Goal: Transaction & Acquisition: Purchase product/service

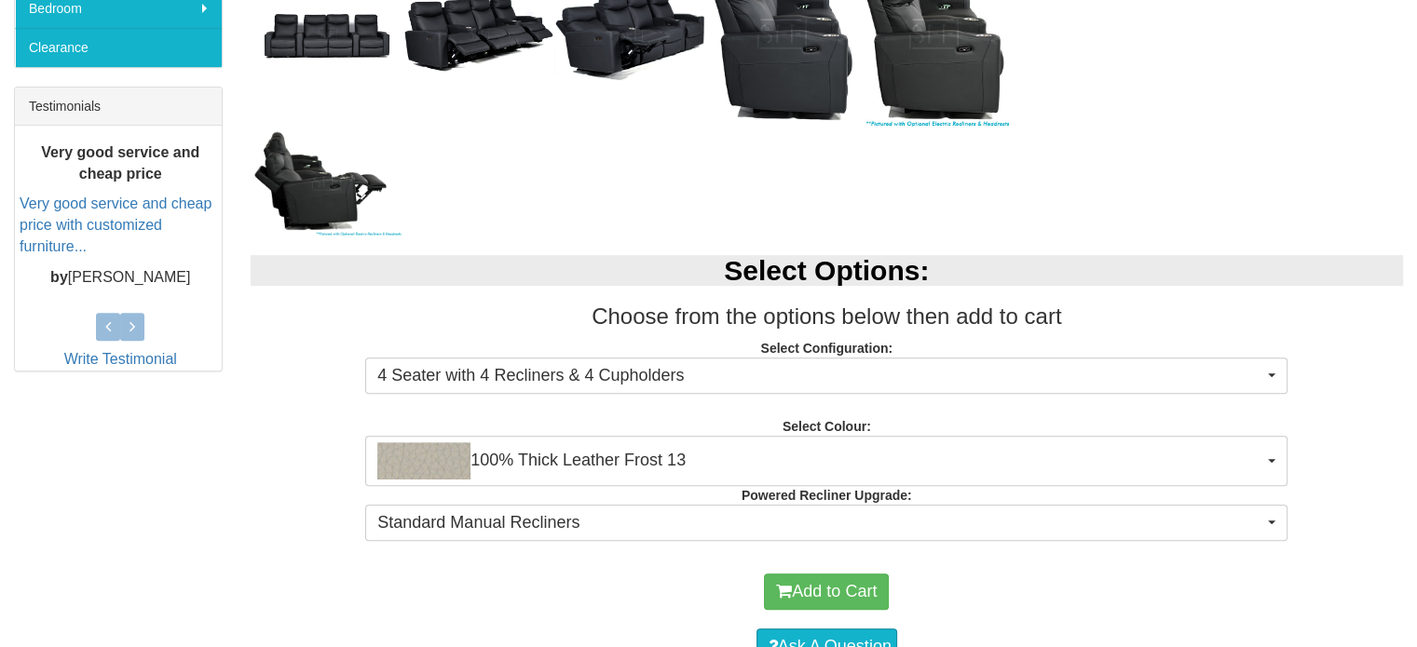
scroll to position [838, 0]
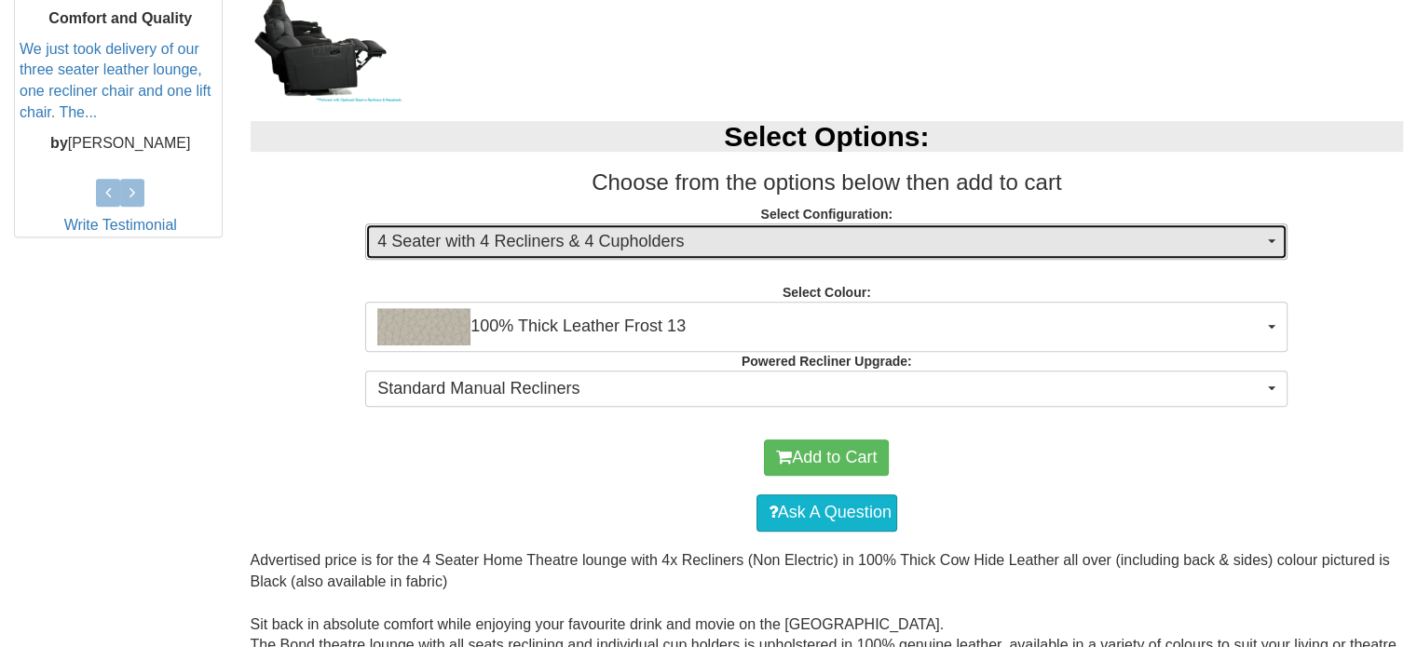
click at [598, 245] on span "4 Seater with 4 Recliners & 4 Cupholders" at bounding box center [820, 242] width 886 height 24
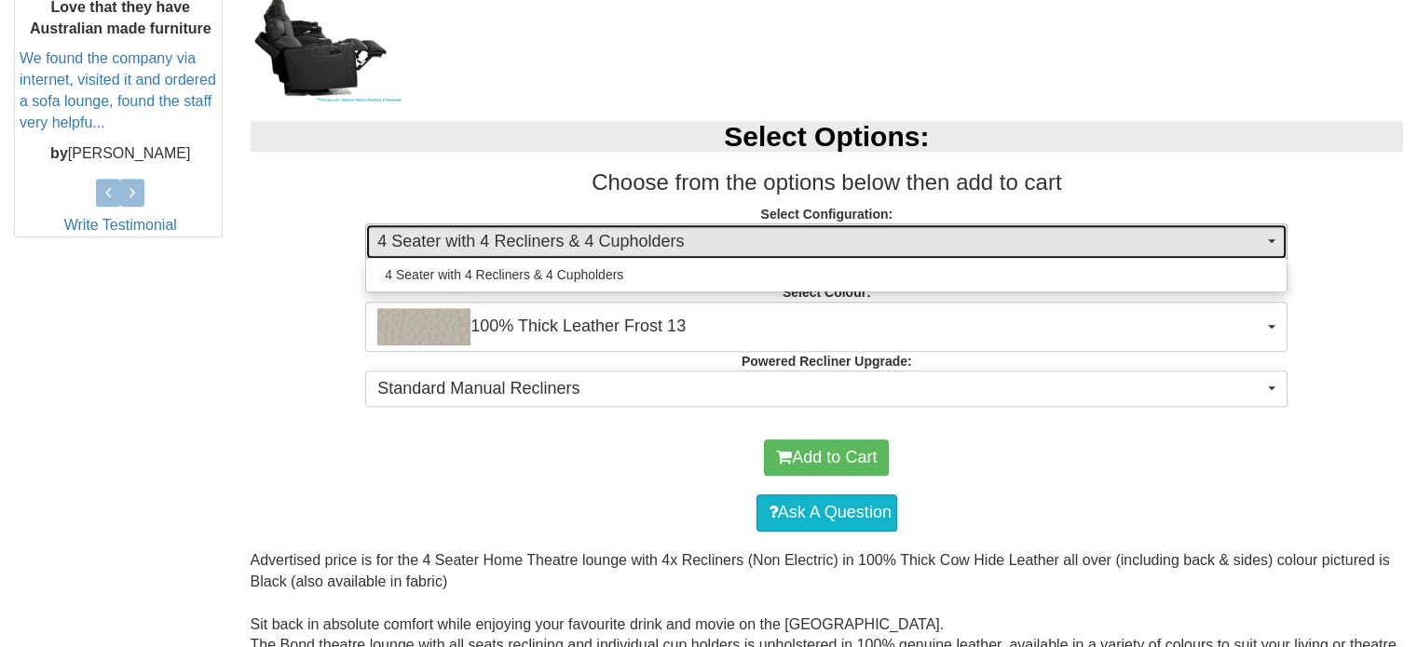
click at [598, 245] on span "4 Seater with 4 Recliners & 4 Cupholders" at bounding box center [820, 242] width 886 height 24
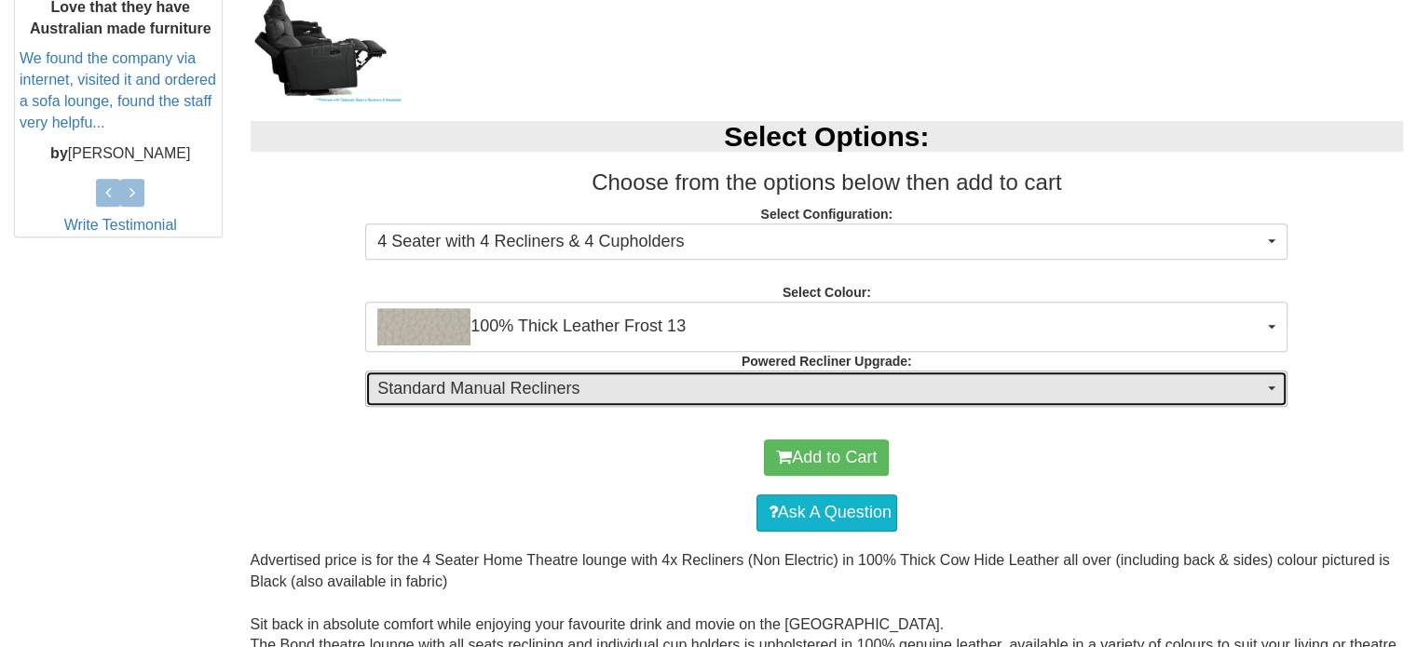
click at [549, 401] on button "Standard Manual Recliners" at bounding box center [826, 389] width 922 height 37
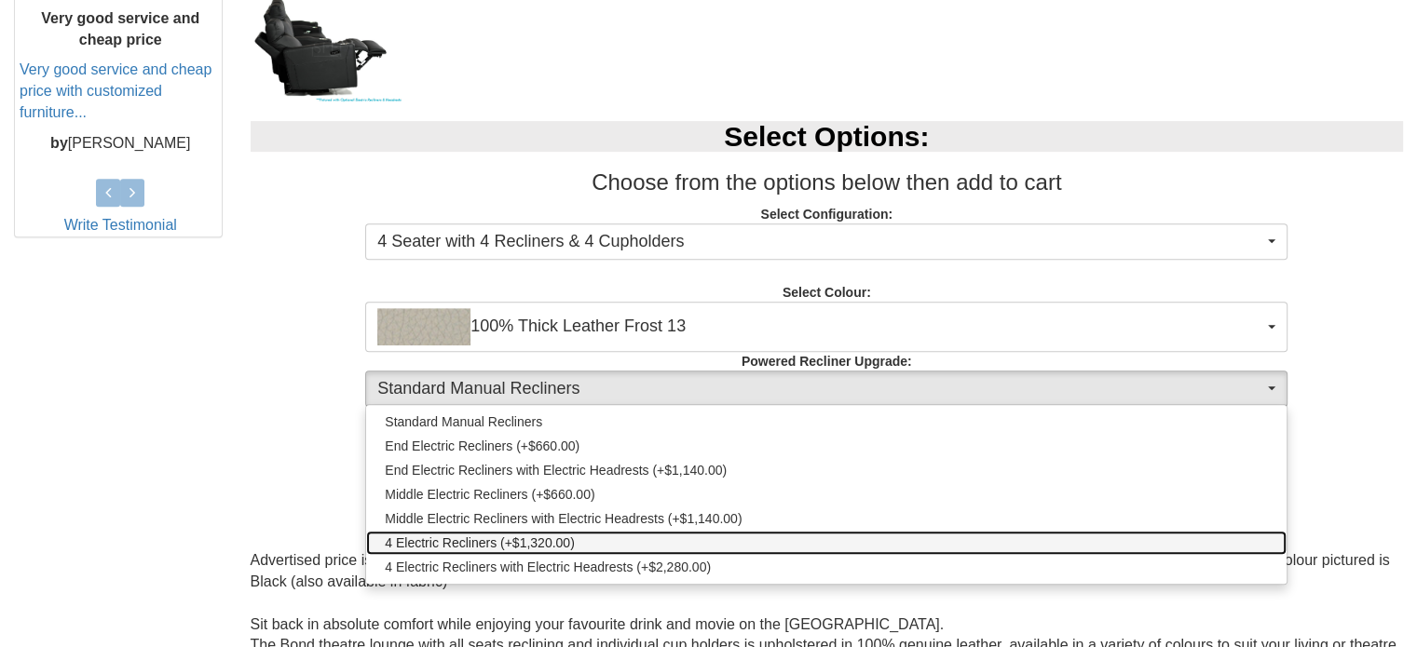
click at [559, 540] on span "4 Electric Recliners (+$1,320.00)" at bounding box center [480, 543] width 190 height 19
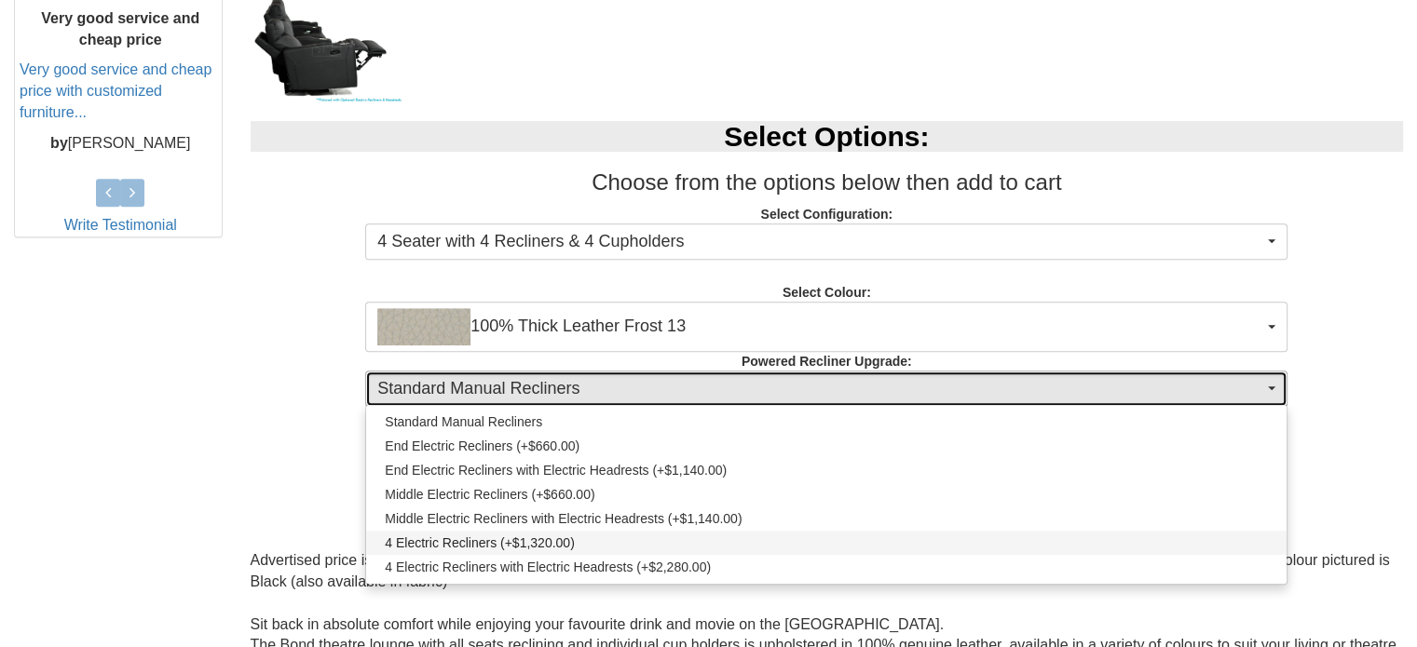
select select "1992"
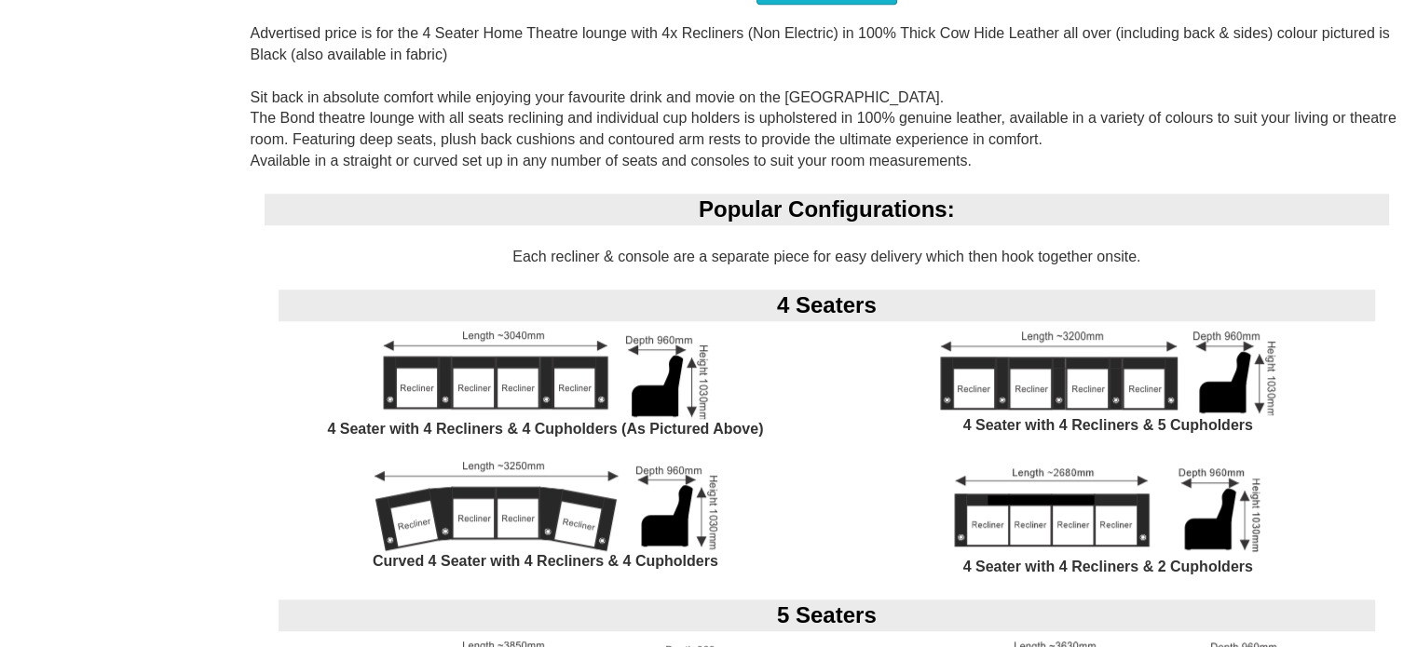
scroll to position [1397, 0]
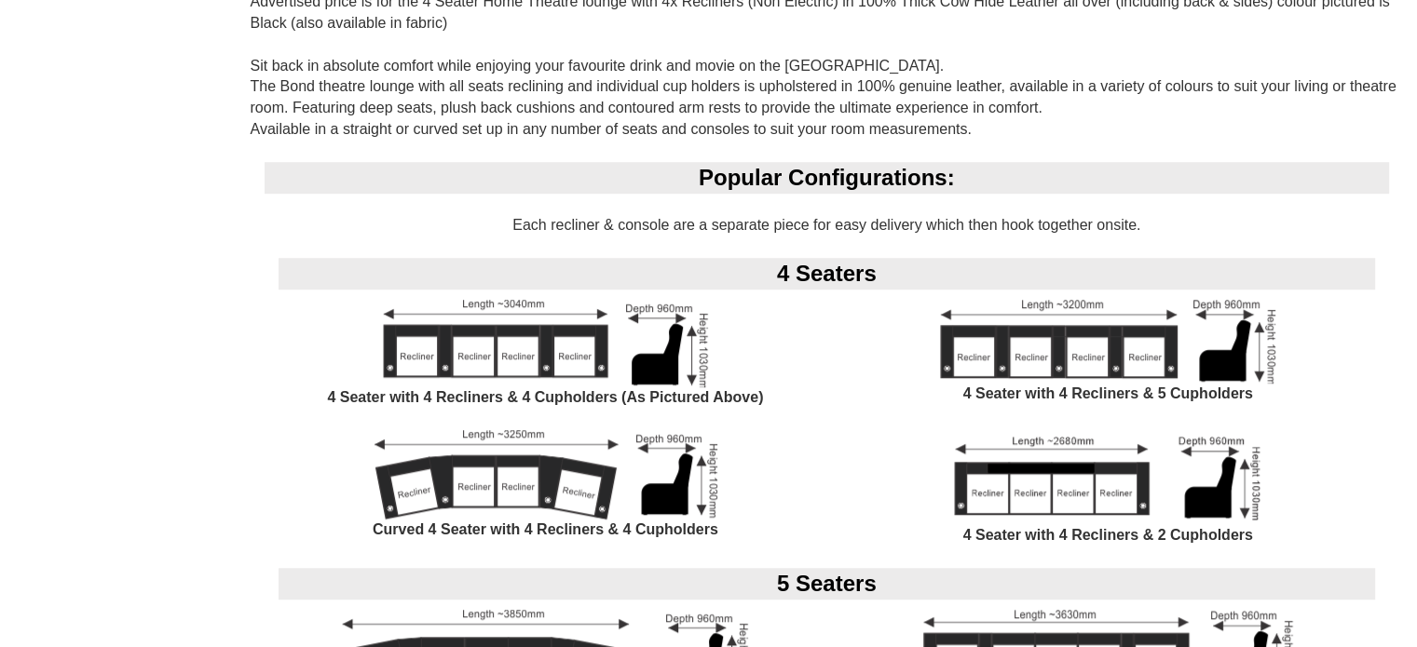
click at [511, 357] on img at bounding box center [545, 344] width 325 height 88
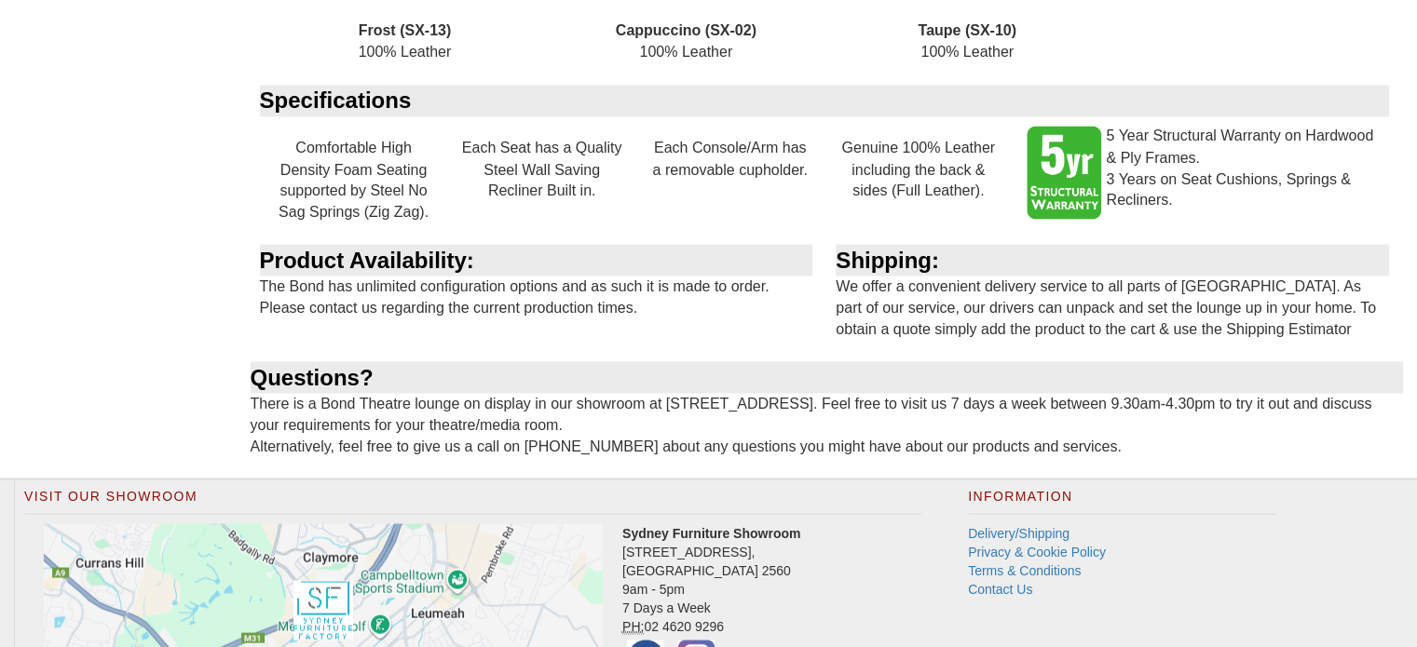
scroll to position [3583, 0]
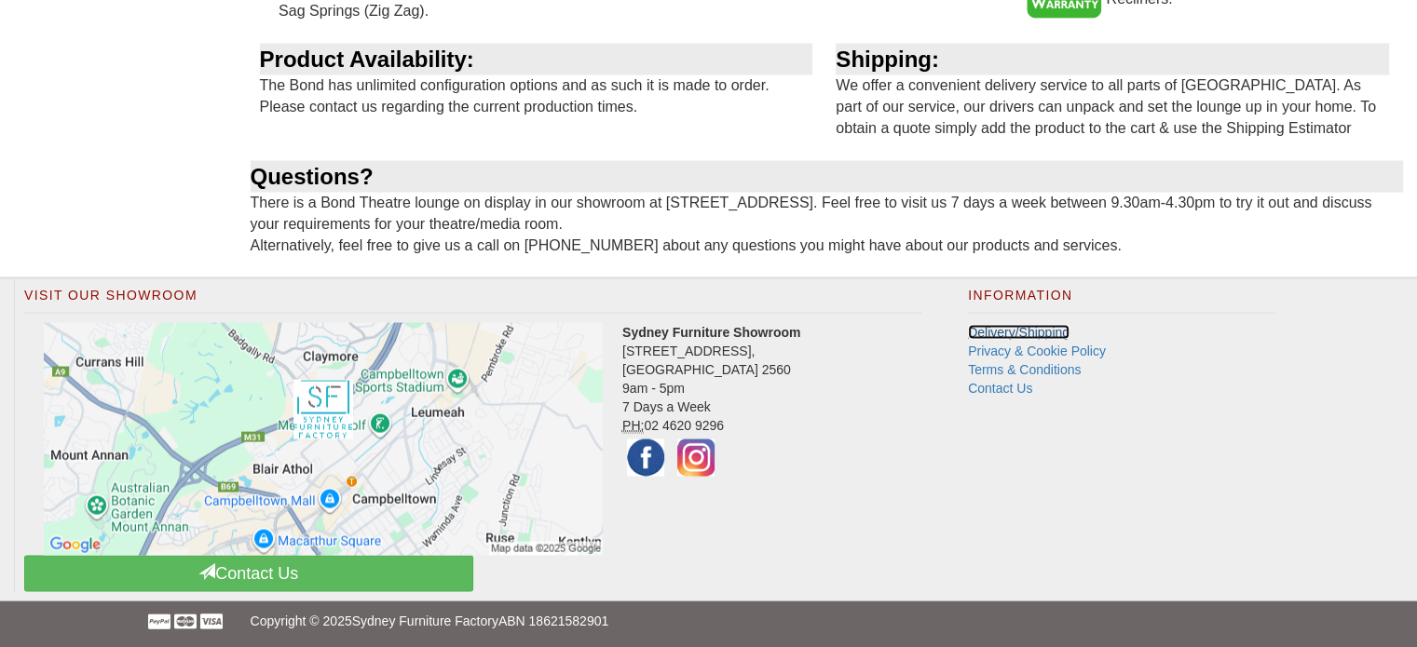
click at [1026, 330] on link "Delivery/Shipping" at bounding box center [1019, 332] width 102 height 15
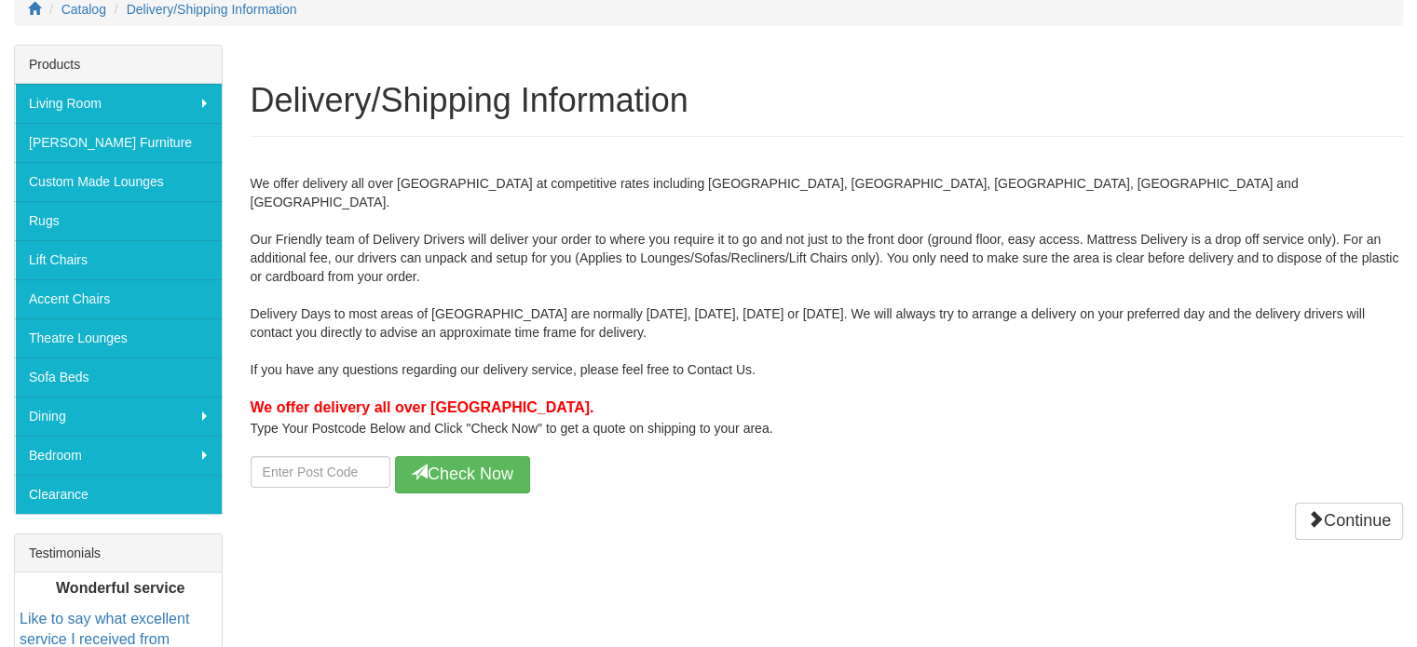
scroll to position [279, 0]
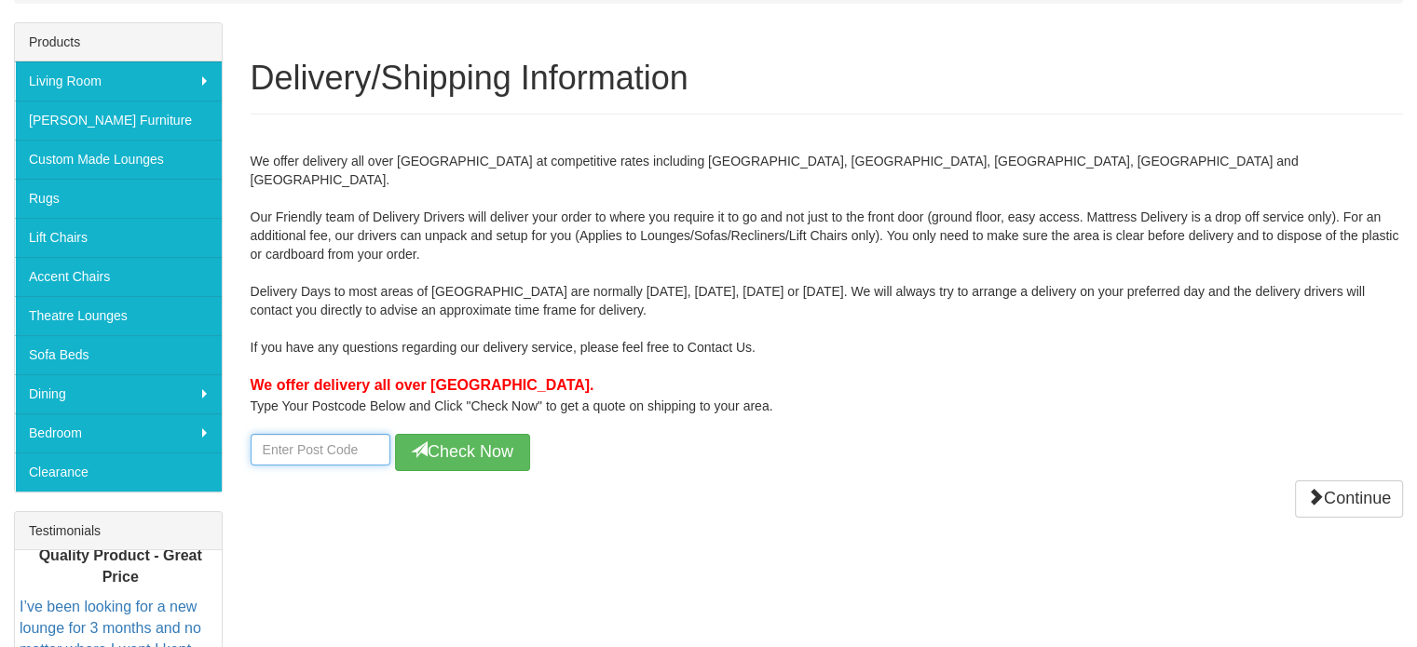
click at [358, 434] on input "number" at bounding box center [321, 450] width 140 height 32
type input "3029"
click at [499, 446] on button "Check Now" at bounding box center [462, 452] width 135 height 37
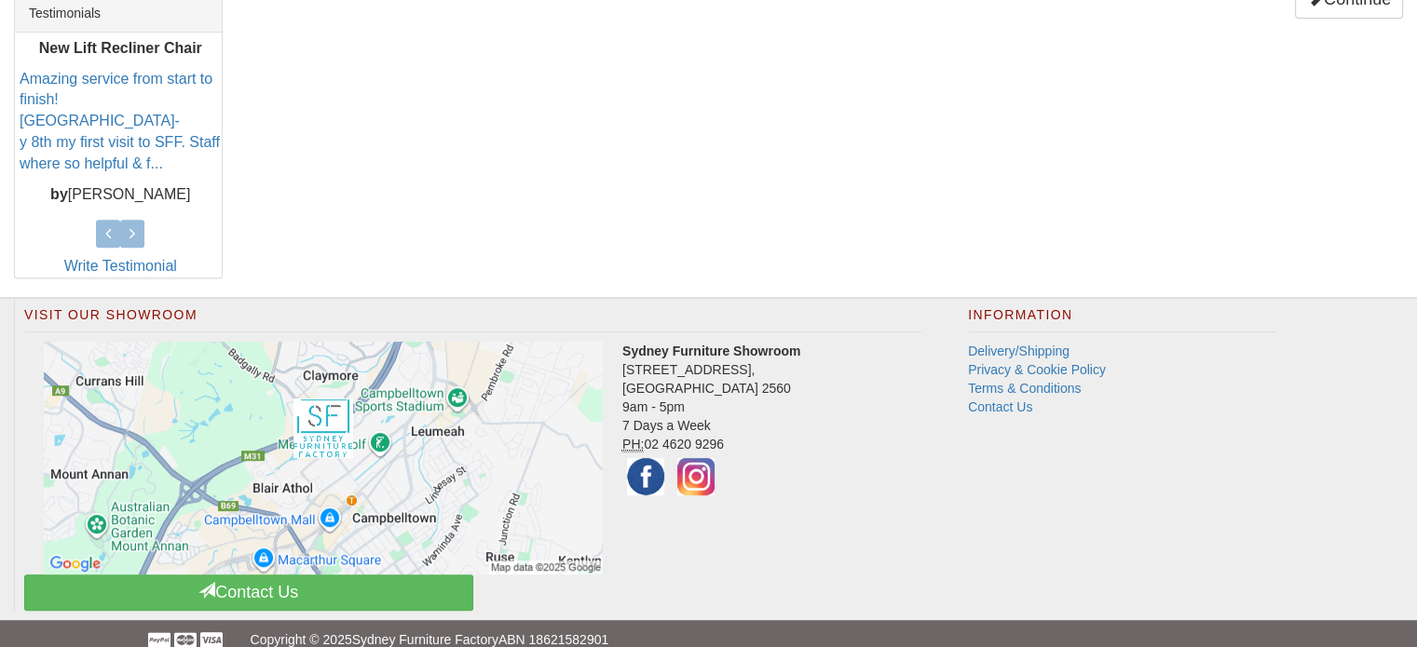
scroll to position [813, 0]
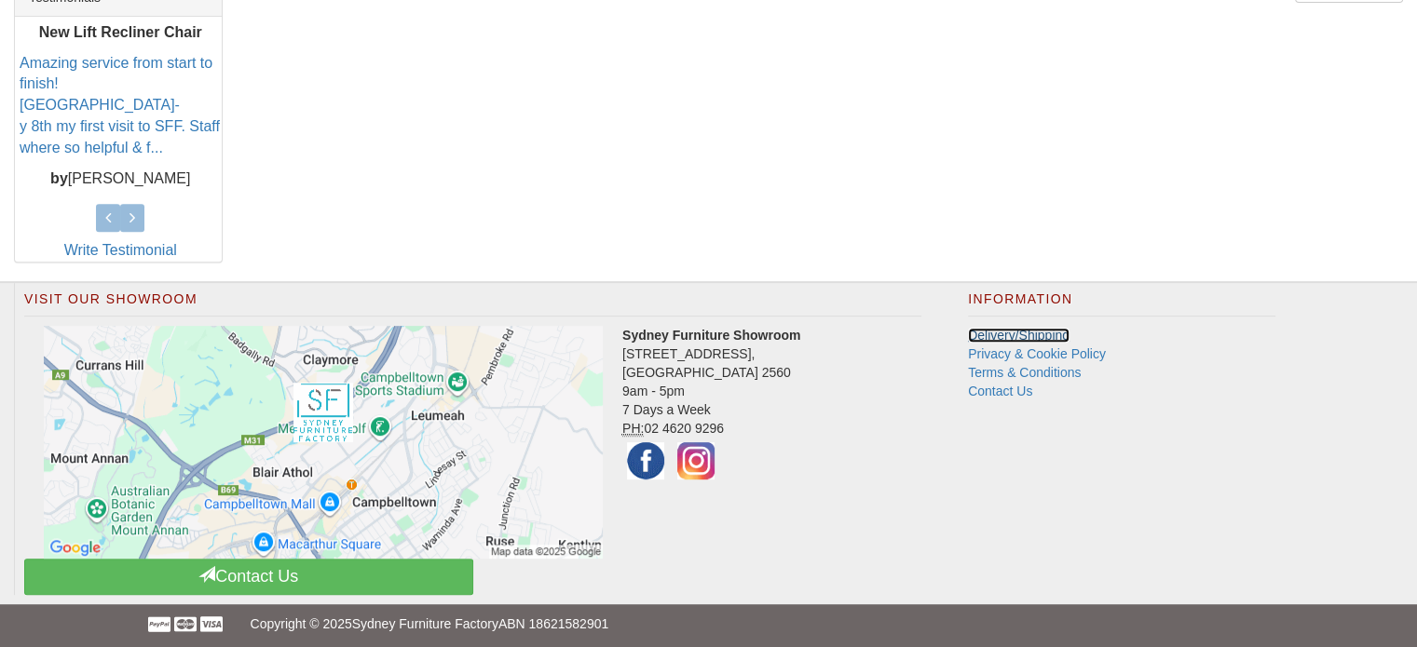
click at [1043, 328] on link "Delivery/Shipping" at bounding box center [1019, 335] width 102 height 15
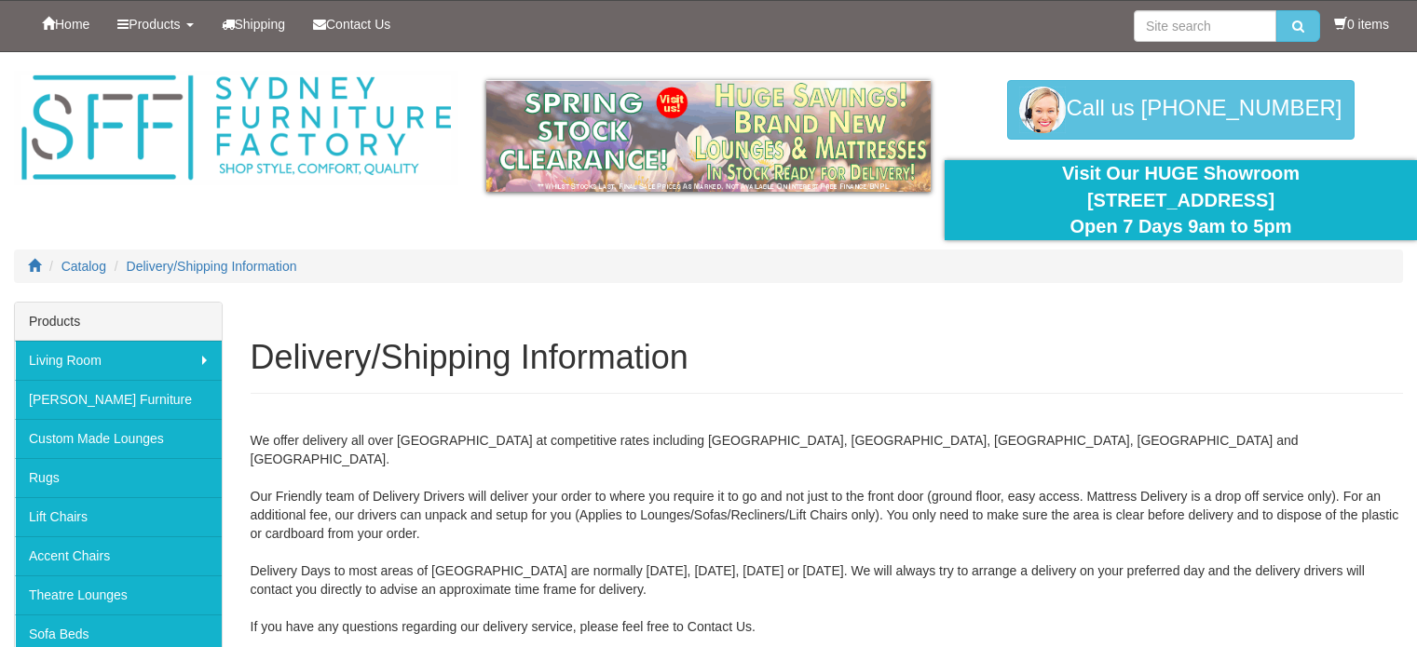
scroll to position [782, 0]
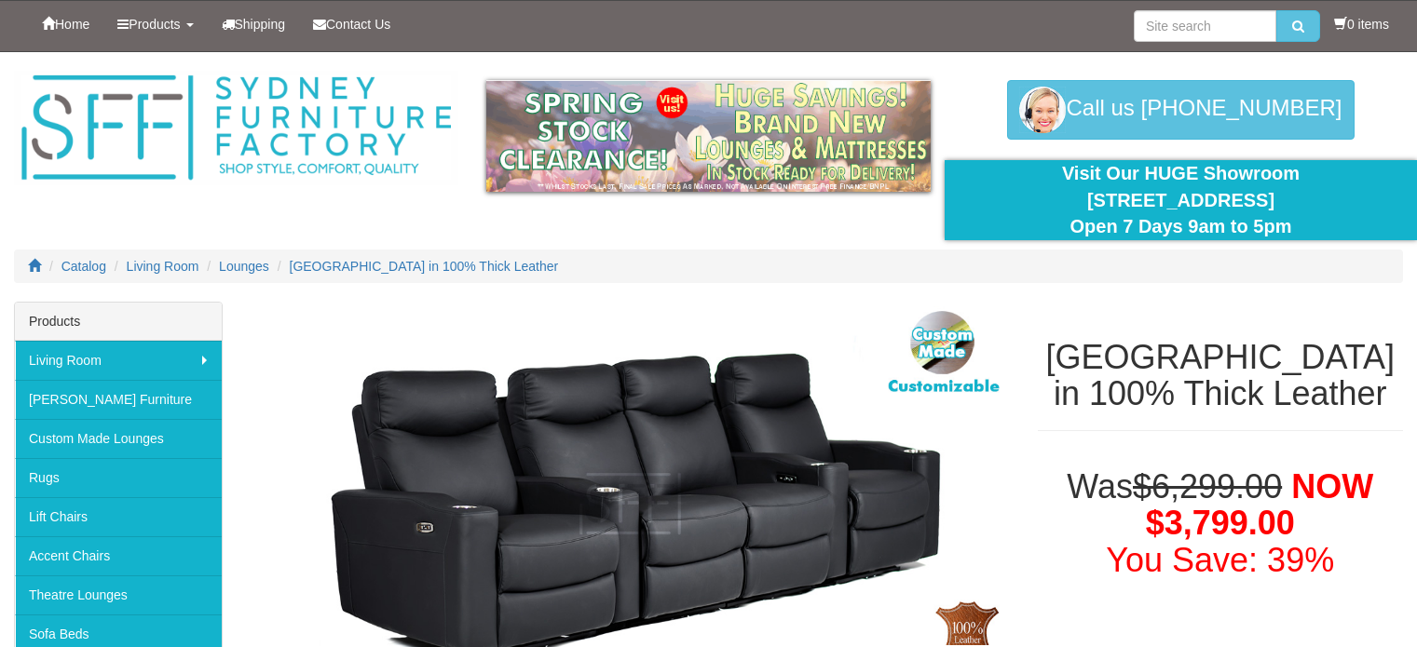
select select "1992"
